Goal: Task Accomplishment & Management: Use online tool/utility

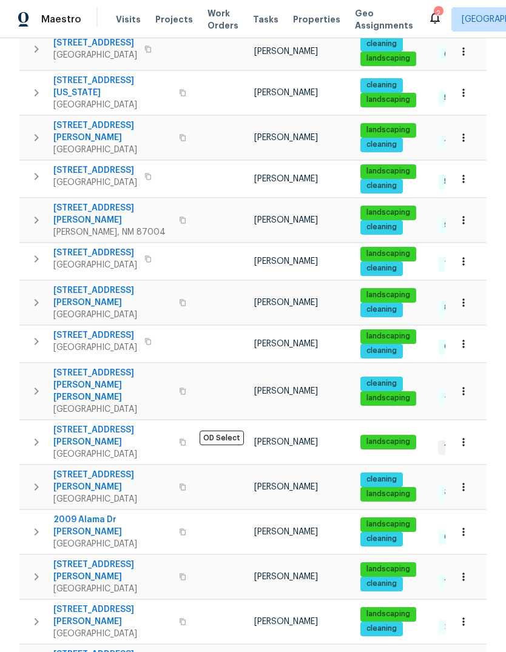
scroll to position [351, 0]
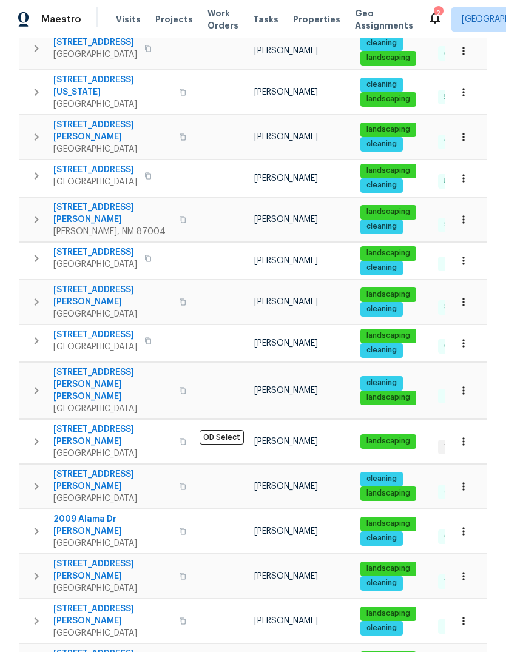
click at [179, 299] on icon "button" at bounding box center [182, 302] width 7 height 7
click at [180, 299] on icon "button" at bounding box center [183, 302] width 6 height 7
click at [79, 284] on span "[STREET_ADDRESS][PERSON_NAME]" at bounding box center [112, 296] width 118 height 24
click at [303, 21] on span "Properties" at bounding box center [316, 19] width 47 height 12
click at [30, 130] on icon "button" at bounding box center [36, 137] width 15 height 15
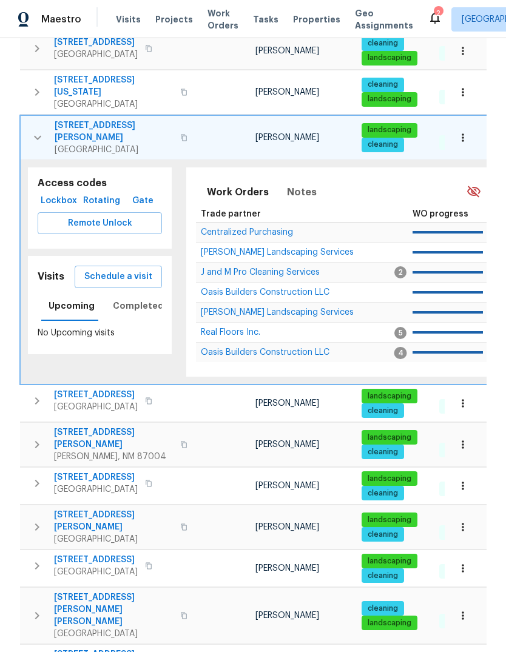
click at [126, 269] on span "Schedule a visit" at bounding box center [118, 276] width 68 height 15
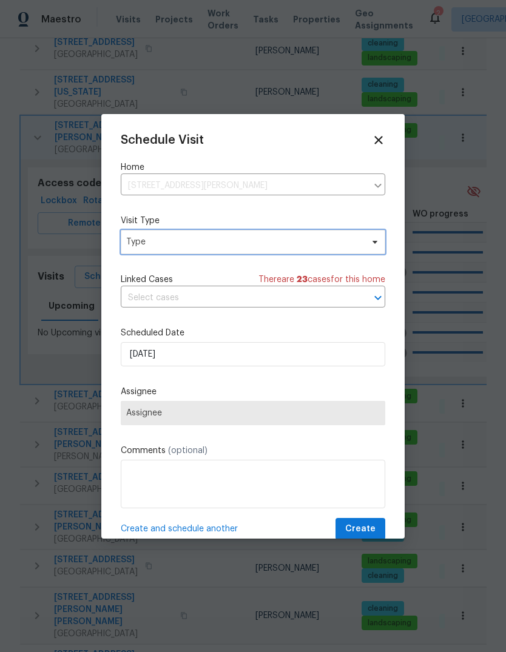
click at [172, 238] on span "Type" at bounding box center [244, 242] width 236 height 12
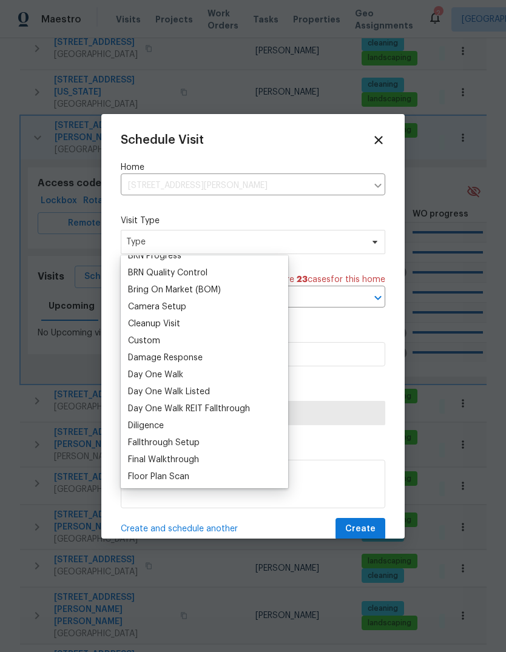
scroll to position [115, 0]
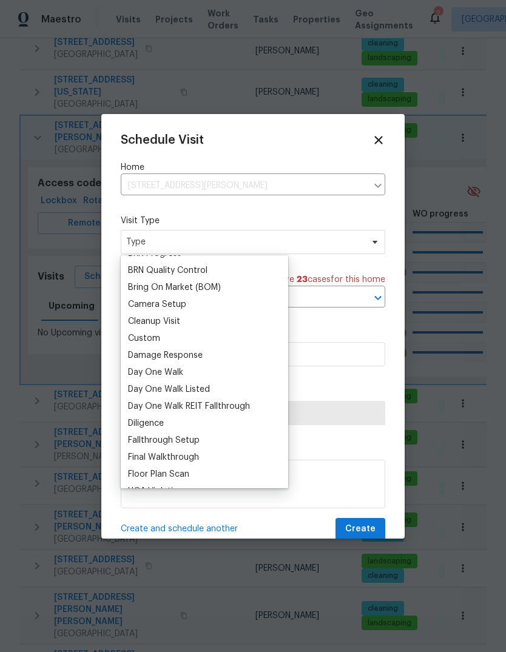
click at [143, 340] on div "Custom" at bounding box center [144, 339] width 32 height 12
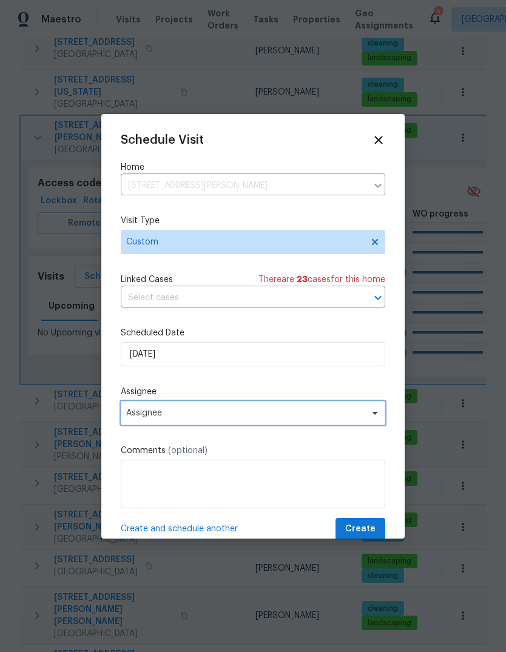
click at [176, 414] on span "Assignee" at bounding box center [245, 413] width 238 height 10
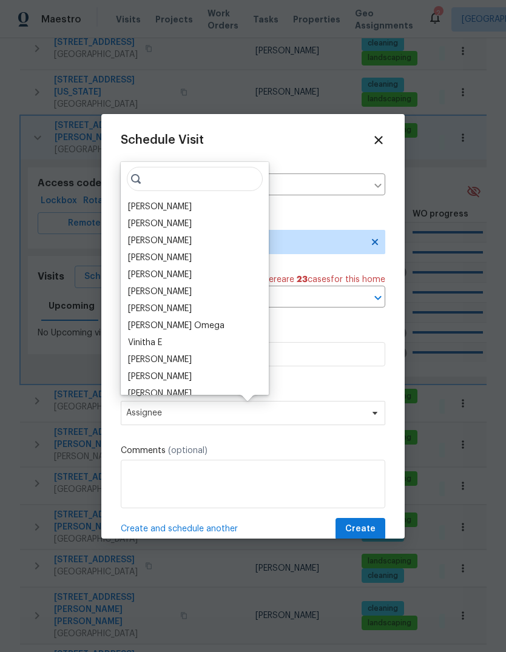
click at [165, 201] on div "[PERSON_NAME]" at bounding box center [160, 207] width 64 height 12
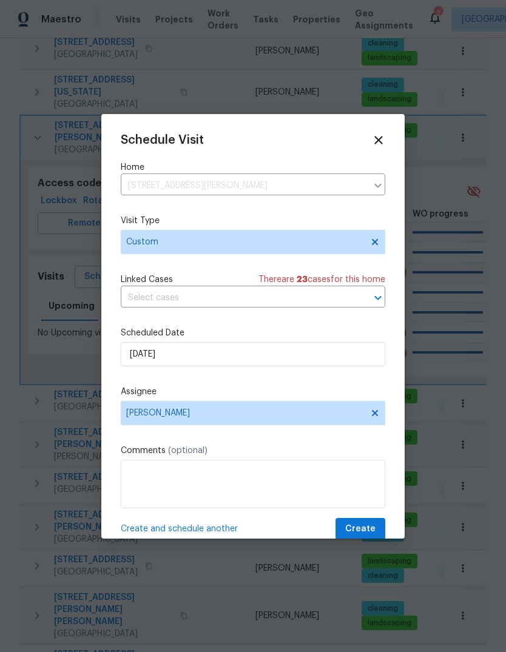
click at [157, 476] on textarea at bounding box center [253, 484] width 265 height 49
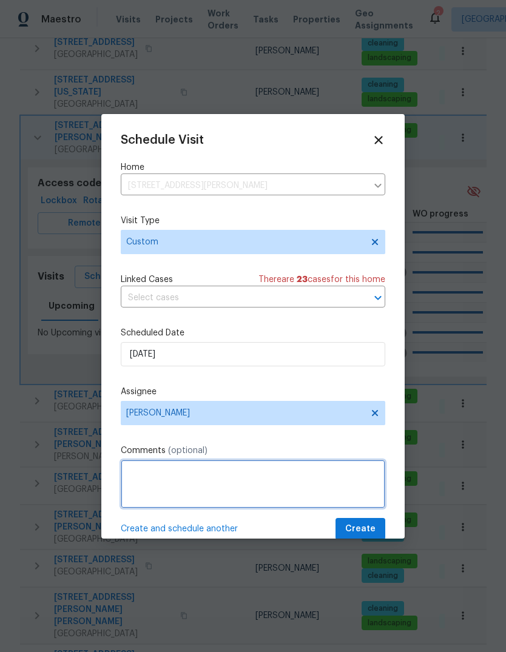
scroll to position [44, 0]
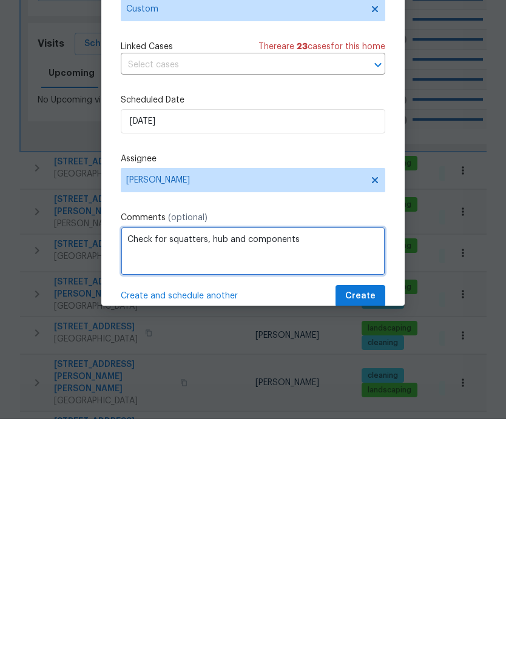
type textarea "Check for squatters, hub and components"
click at [366, 522] on span "Create" at bounding box center [360, 529] width 30 height 15
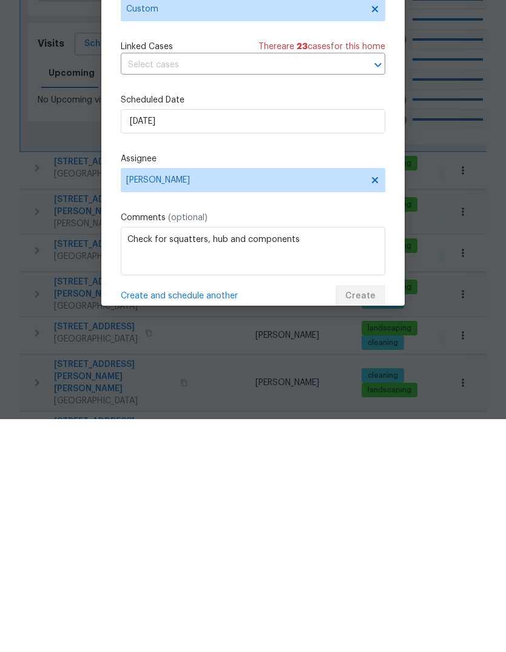
scroll to position [46, 0]
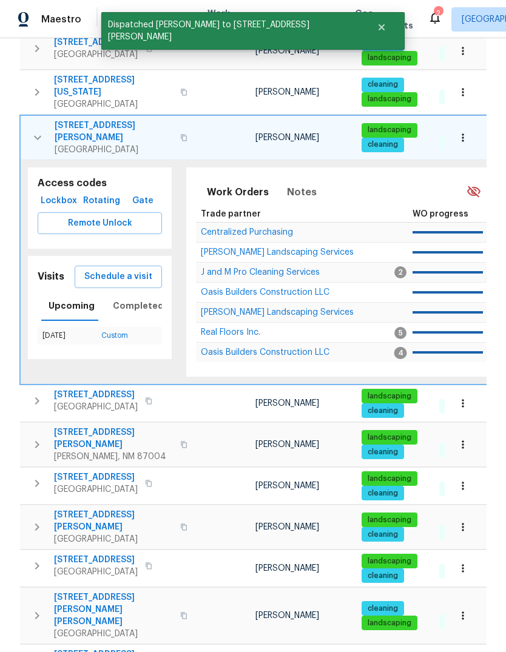
click at [30, 120] on button "button" at bounding box center [37, 138] width 24 height 36
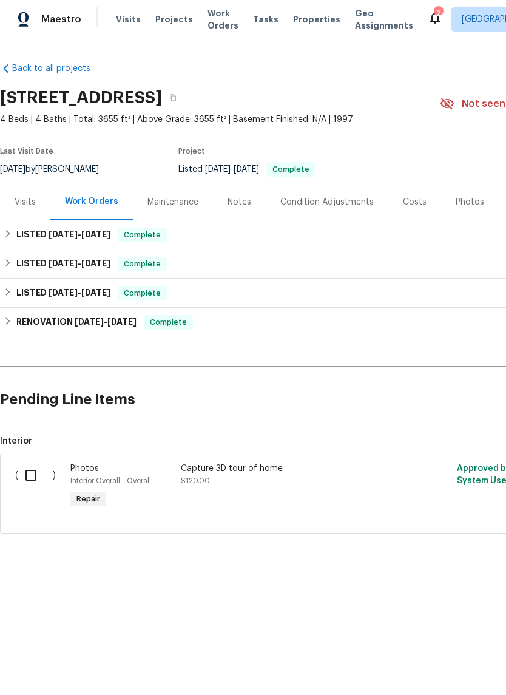
click at [468, 200] on div "Photos" at bounding box center [470, 202] width 29 height 12
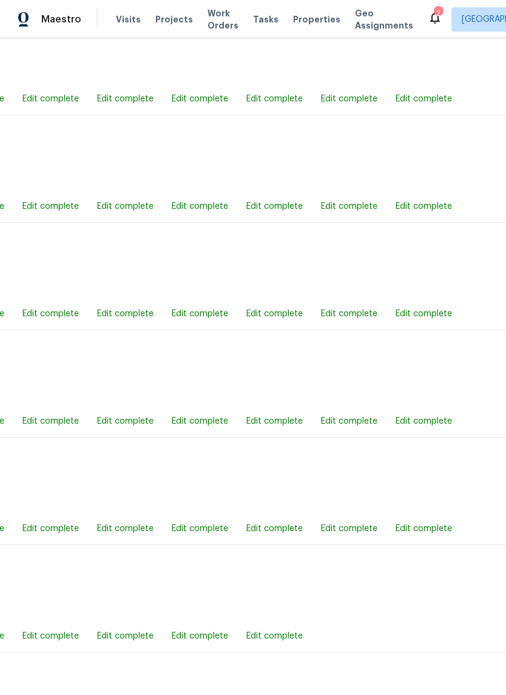
scroll to position [3528, 101]
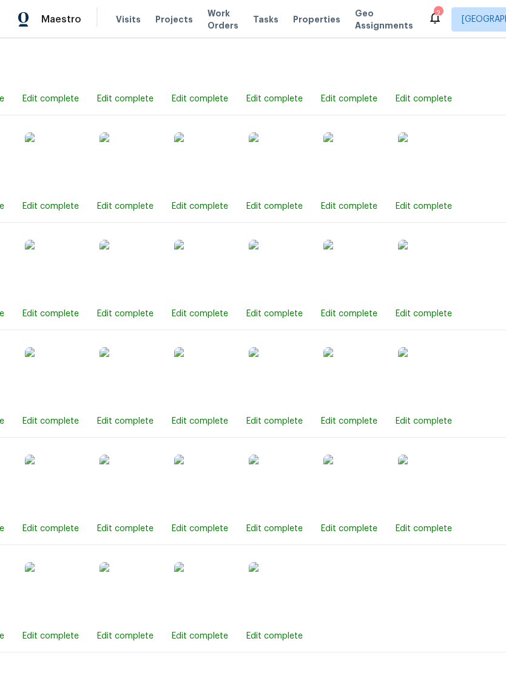
click at [144, 490] on img at bounding box center [130, 485] width 61 height 61
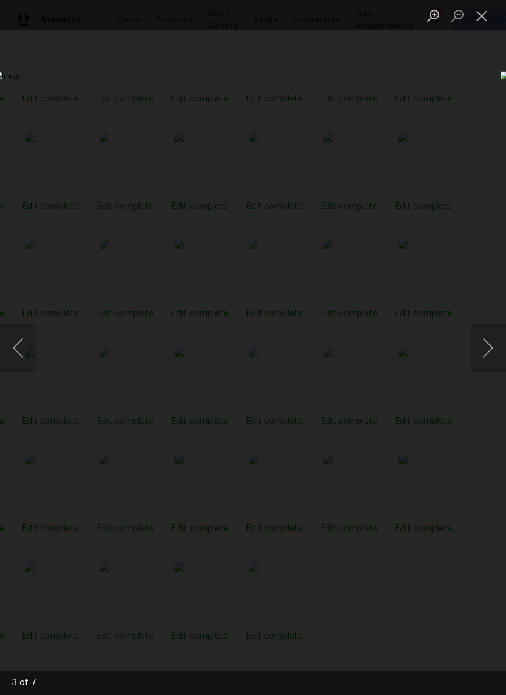
click at [481, 16] on button "Close lightbox" at bounding box center [482, 15] width 24 height 21
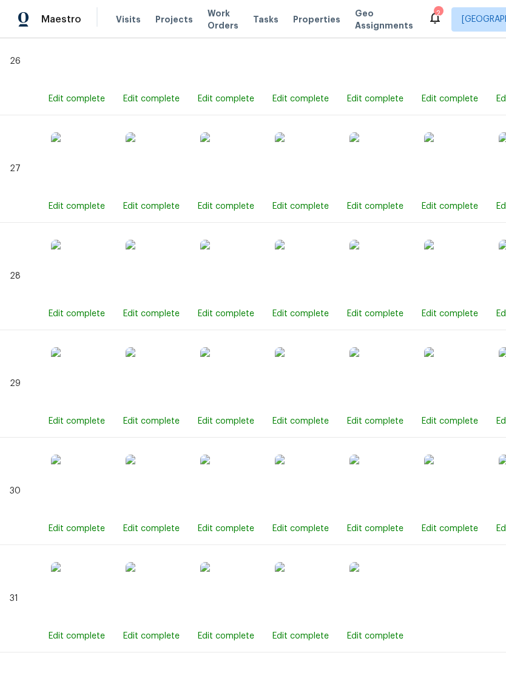
scroll to position [3528, 0]
click at [226, 588] on img at bounding box center [230, 592] width 61 height 61
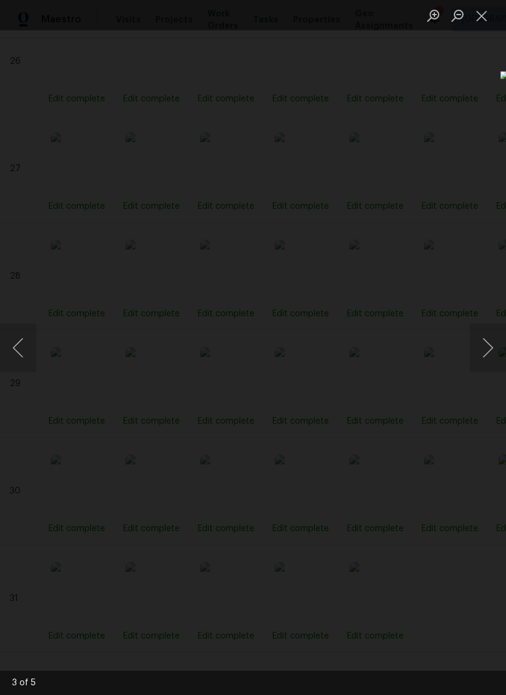
click at [485, 15] on button "Close lightbox" at bounding box center [482, 15] width 24 height 21
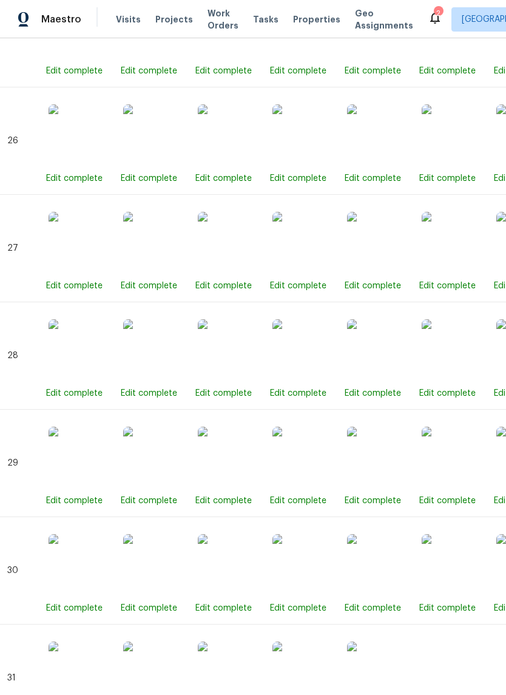
scroll to position [3449, 3]
click at [238, 242] on img at bounding box center [227, 241] width 61 height 61
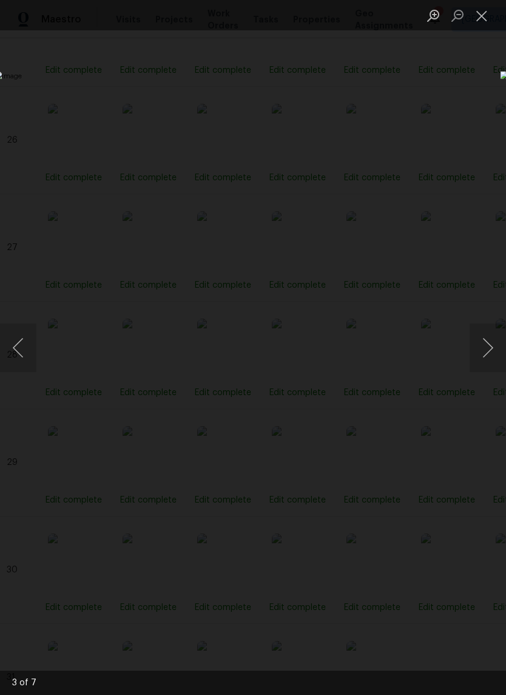
click at [482, 18] on button "Close lightbox" at bounding box center [482, 15] width 24 height 21
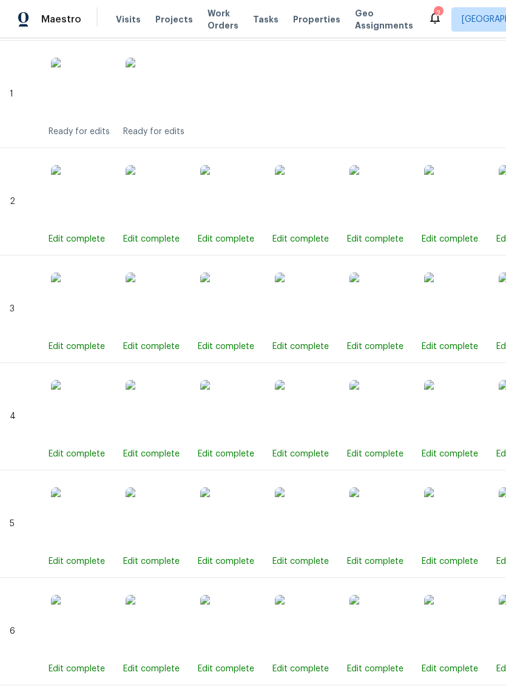
scroll to position [809, 0]
click at [234, 294] on img at bounding box center [230, 303] width 61 height 61
